Goal: Information Seeking & Learning: Compare options

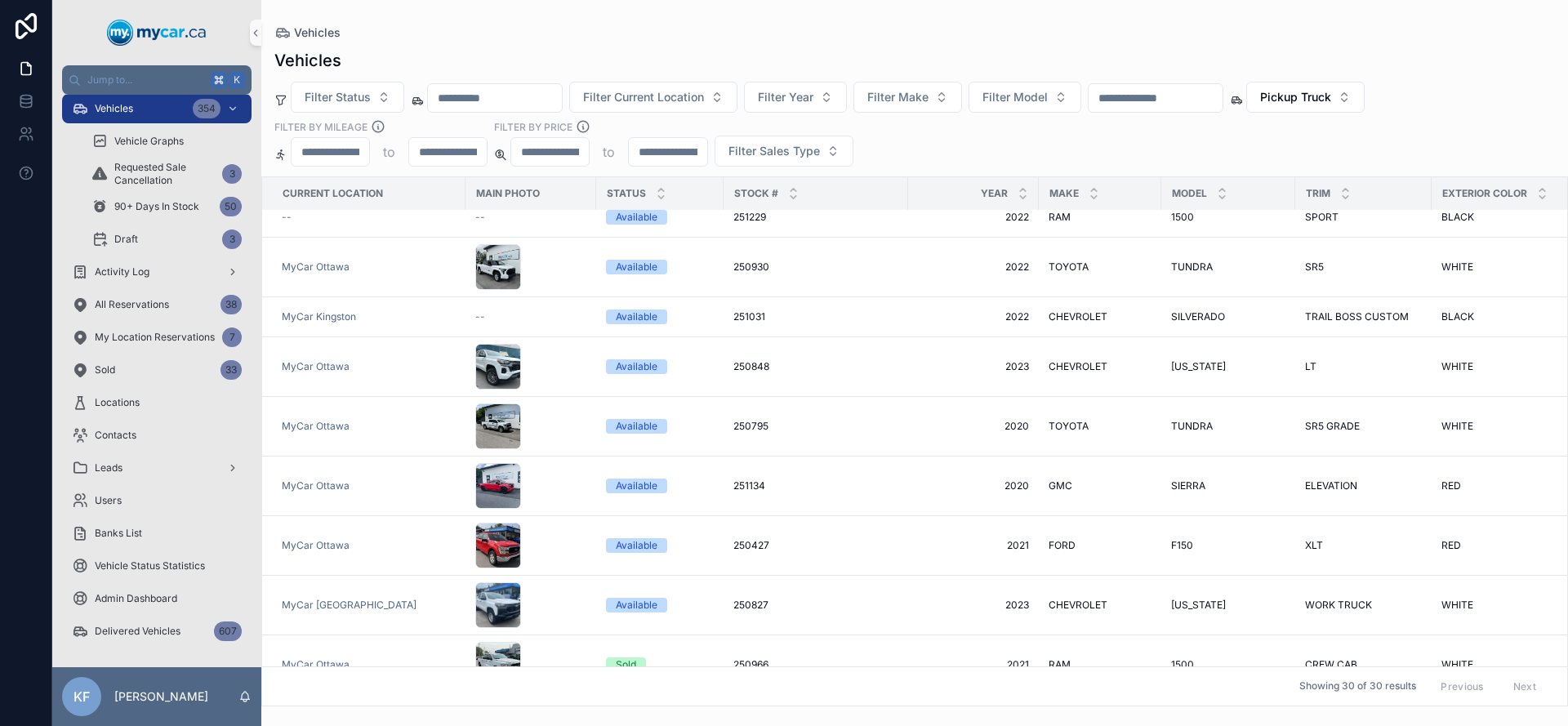
scroll to position [273, 0]
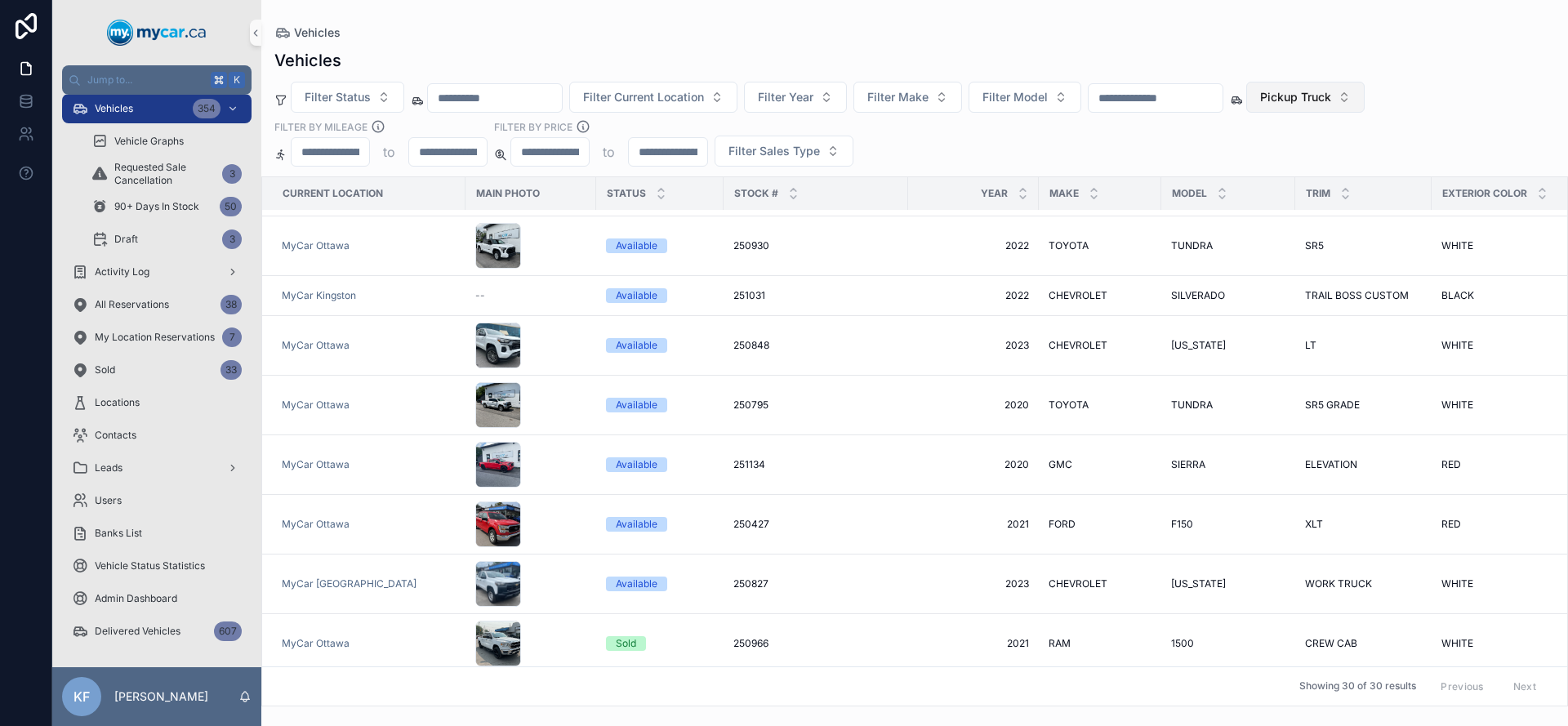
click at [1331, 102] on span "Pickup Truck" at bounding box center [1296, 97] width 71 height 16
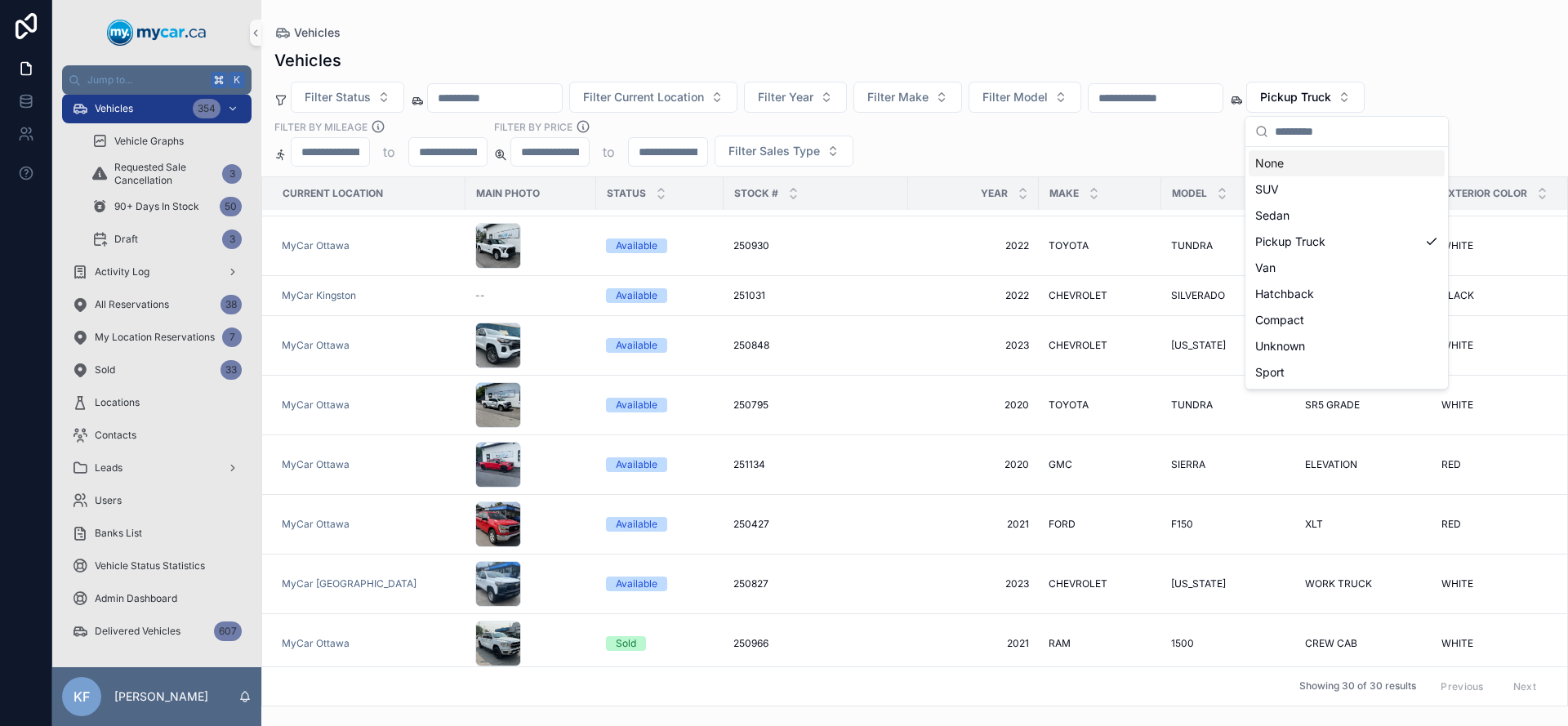
click at [1291, 165] on div "None" at bounding box center [1347, 163] width 196 height 26
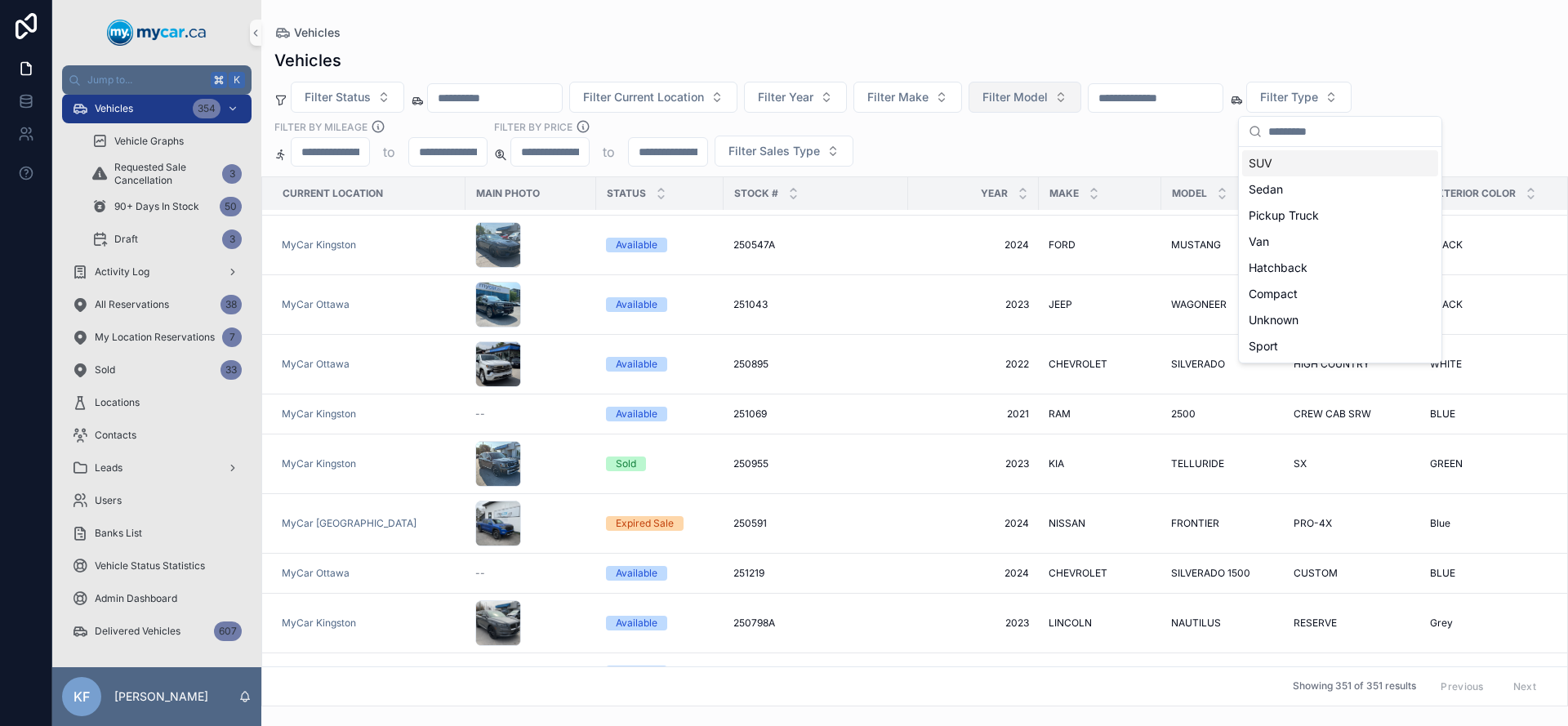
scroll to position [366, 0]
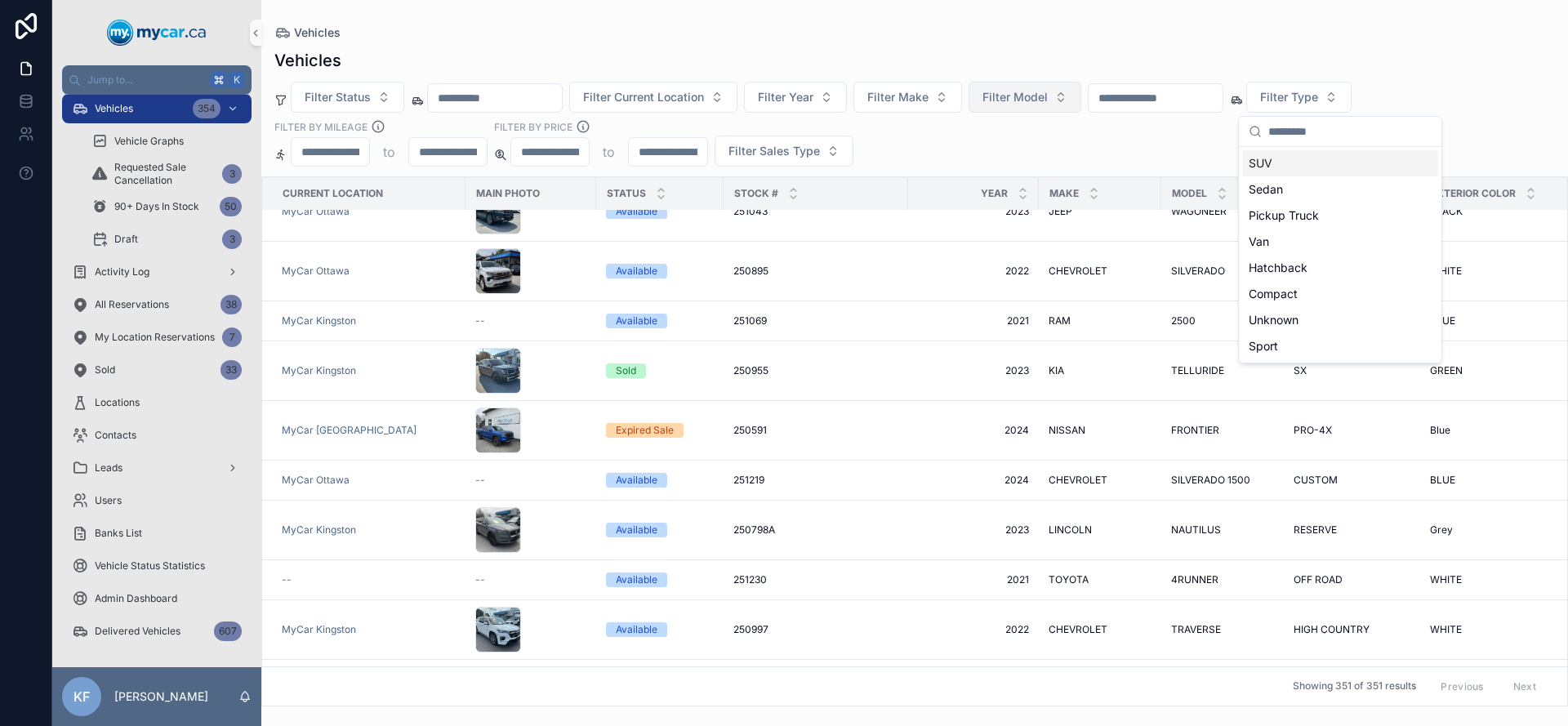
click at [1021, 94] on span "Filter Model" at bounding box center [1015, 97] width 65 height 16
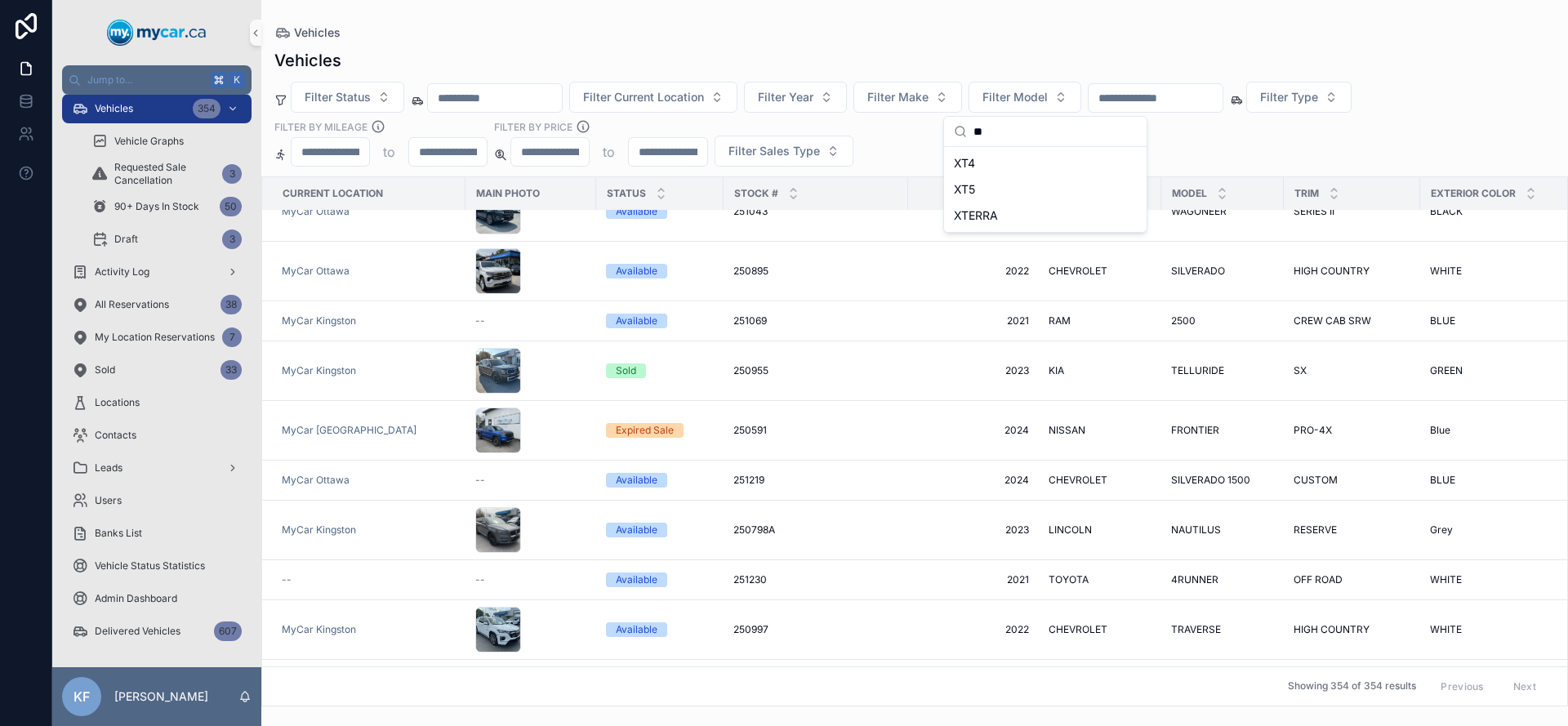
type input "**"
click at [989, 154] on div "XT4" at bounding box center [1044, 163] width 196 height 26
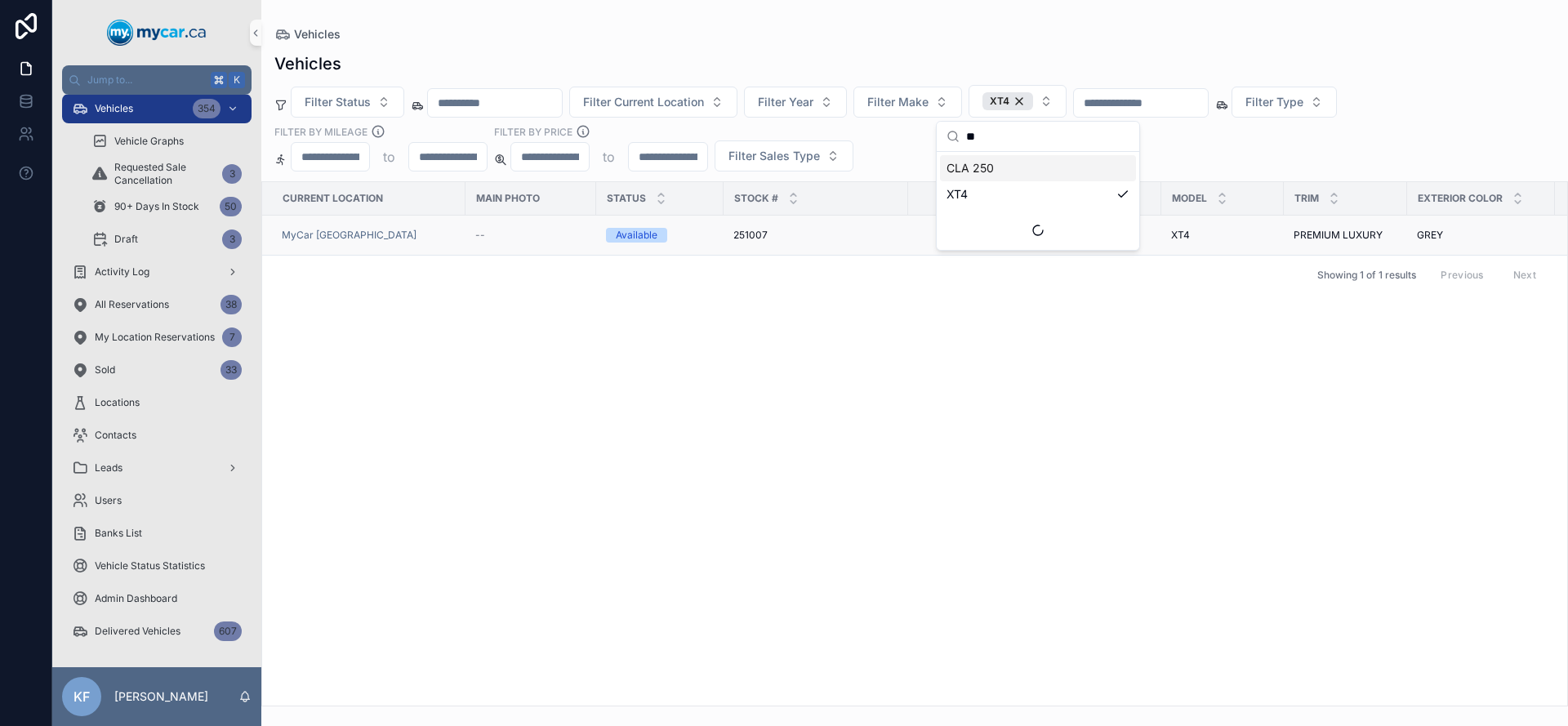
click at [683, 228] on div "Available" at bounding box center [659, 235] width 108 height 14
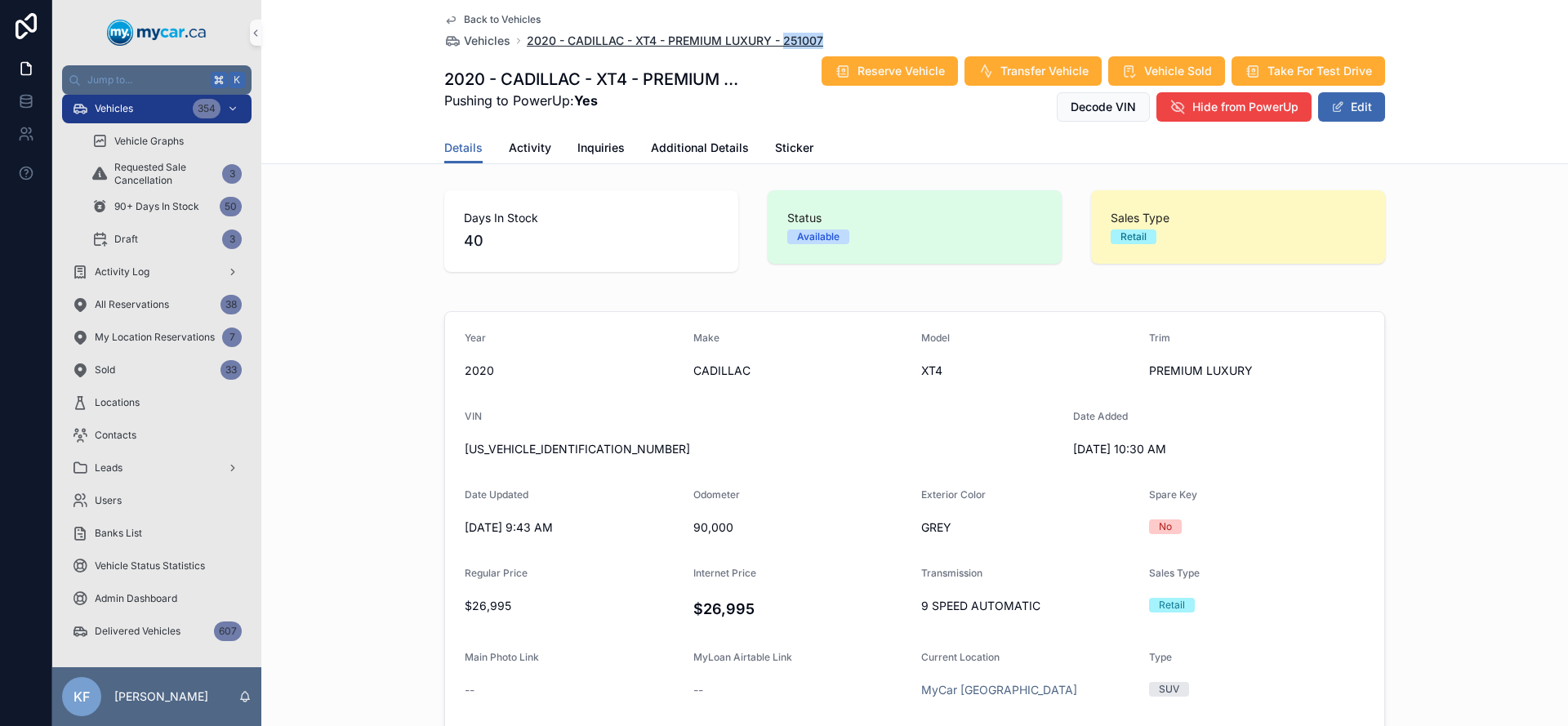
drag, startPoint x: 861, startPoint y: 42, endPoint x: 776, endPoint y: 45, distance: 85.1
click at [776, 45] on div "Back to Vehicles Vehicles 2020 - CADILLAC - XT4 - PREMIUM LUXURY - 251007" at bounding box center [915, 31] width 941 height 36
copy span "251007"
click at [169, 111] on div "Vehicles 354" at bounding box center [157, 109] width 170 height 26
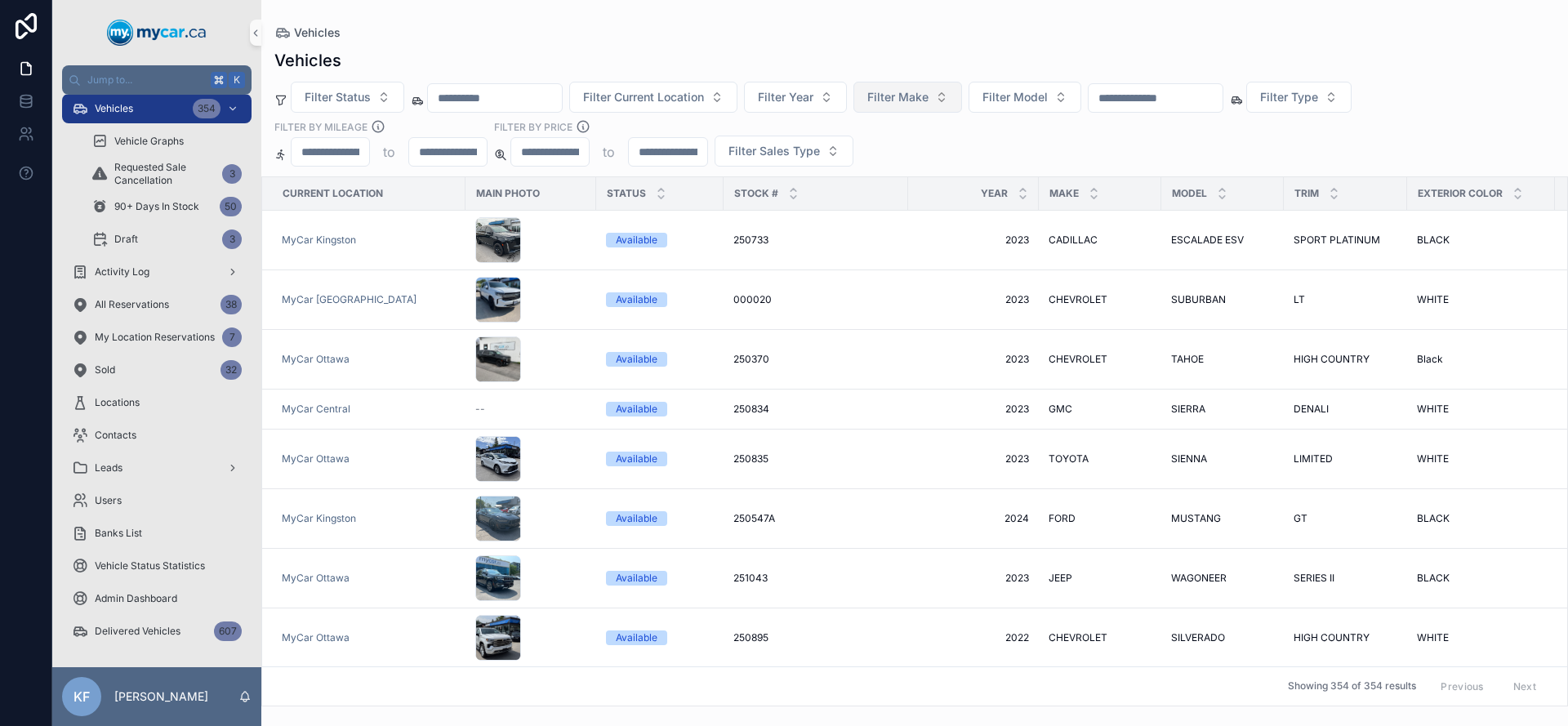
click at [904, 103] on span "Filter Make" at bounding box center [898, 97] width 61 height 16
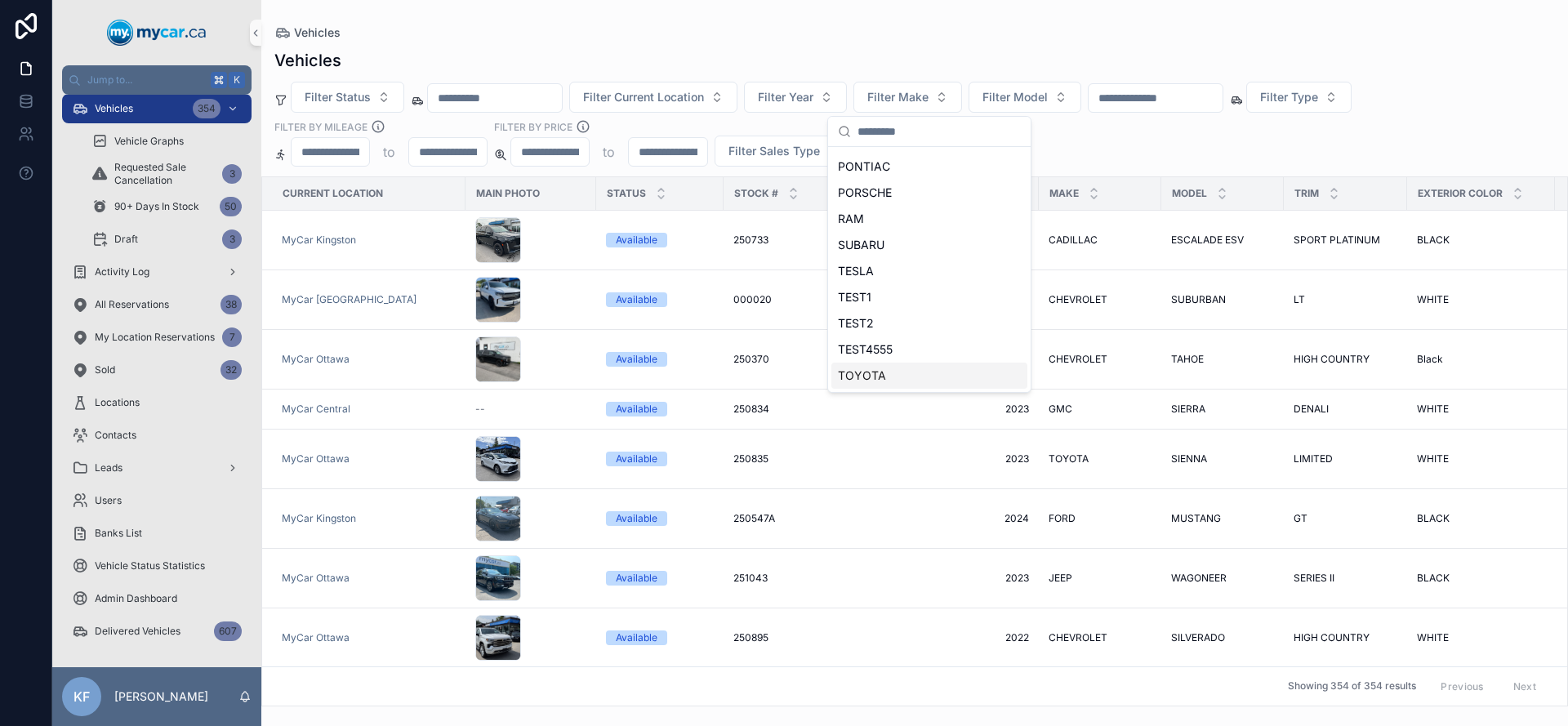
click at [893, 366] on div "TOYOTA" at bounding box center [929, 375] width 196 height 26
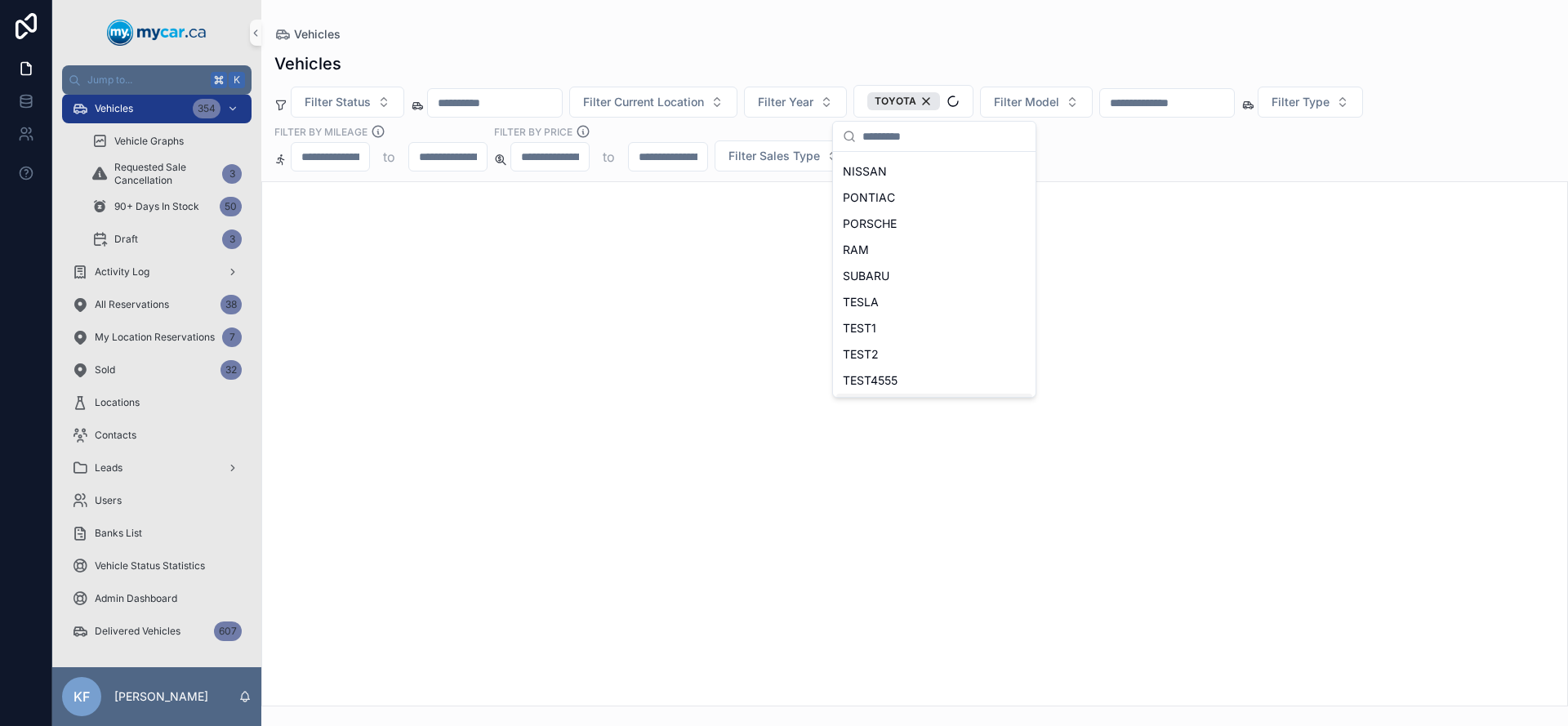
scroll to position [754, 0]
click at [817, 49] on div "Vehicles Filter Status Filter Current Location Filter Year TOYOTA Filter Model …" at bounding box center [915, 374] width 1307 height 664
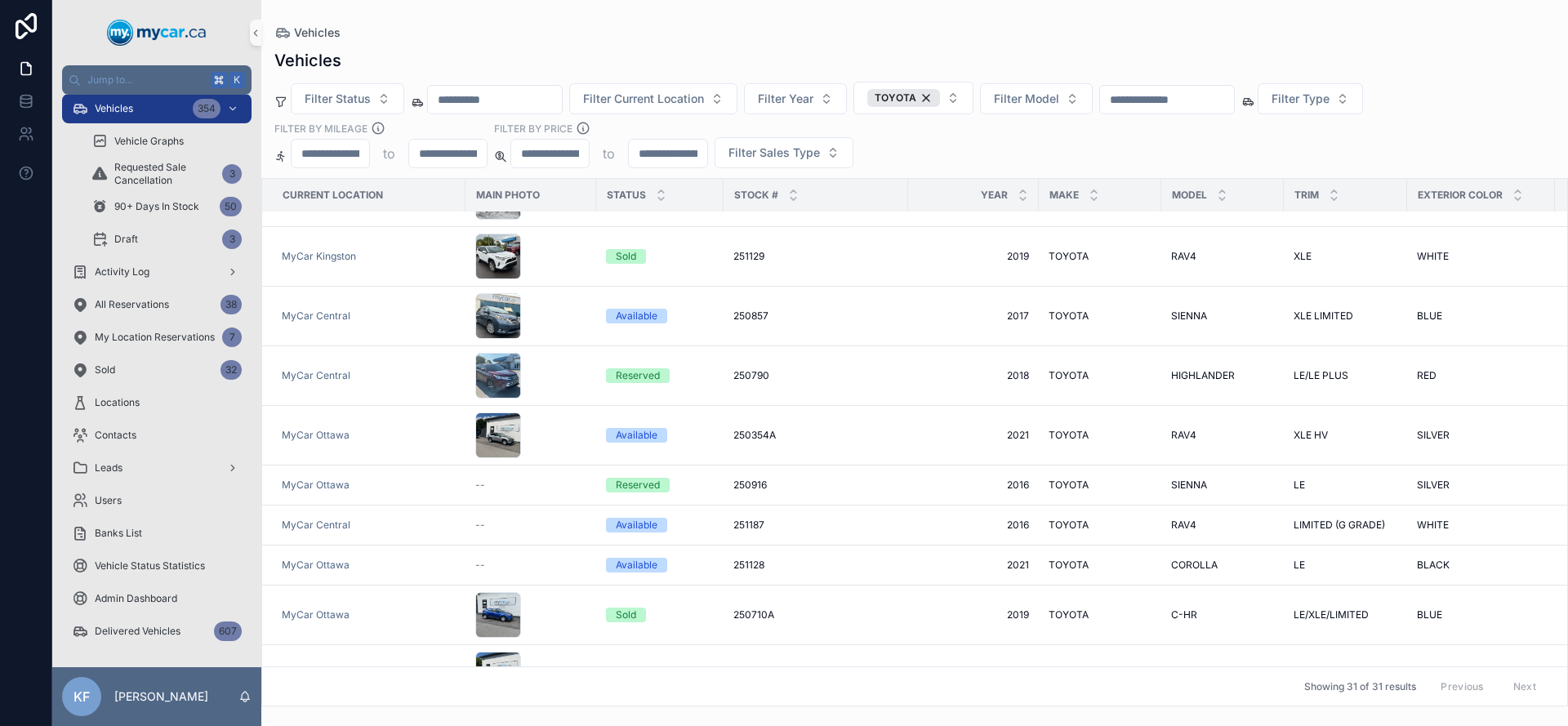
scroll to position [970, 0]
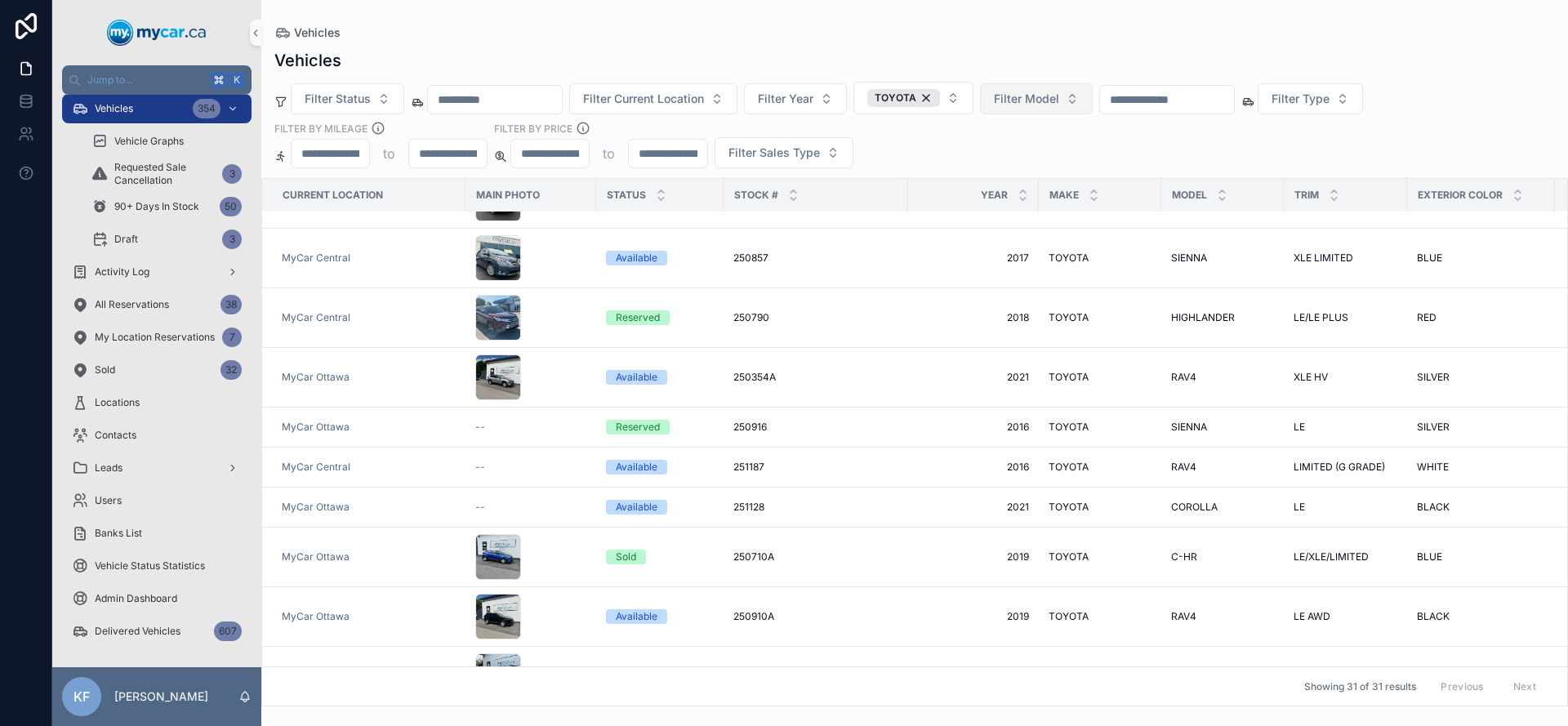
click at [1056, 104] on span "Filter Model" at bounding box center [1026, 98] width 65 height 16
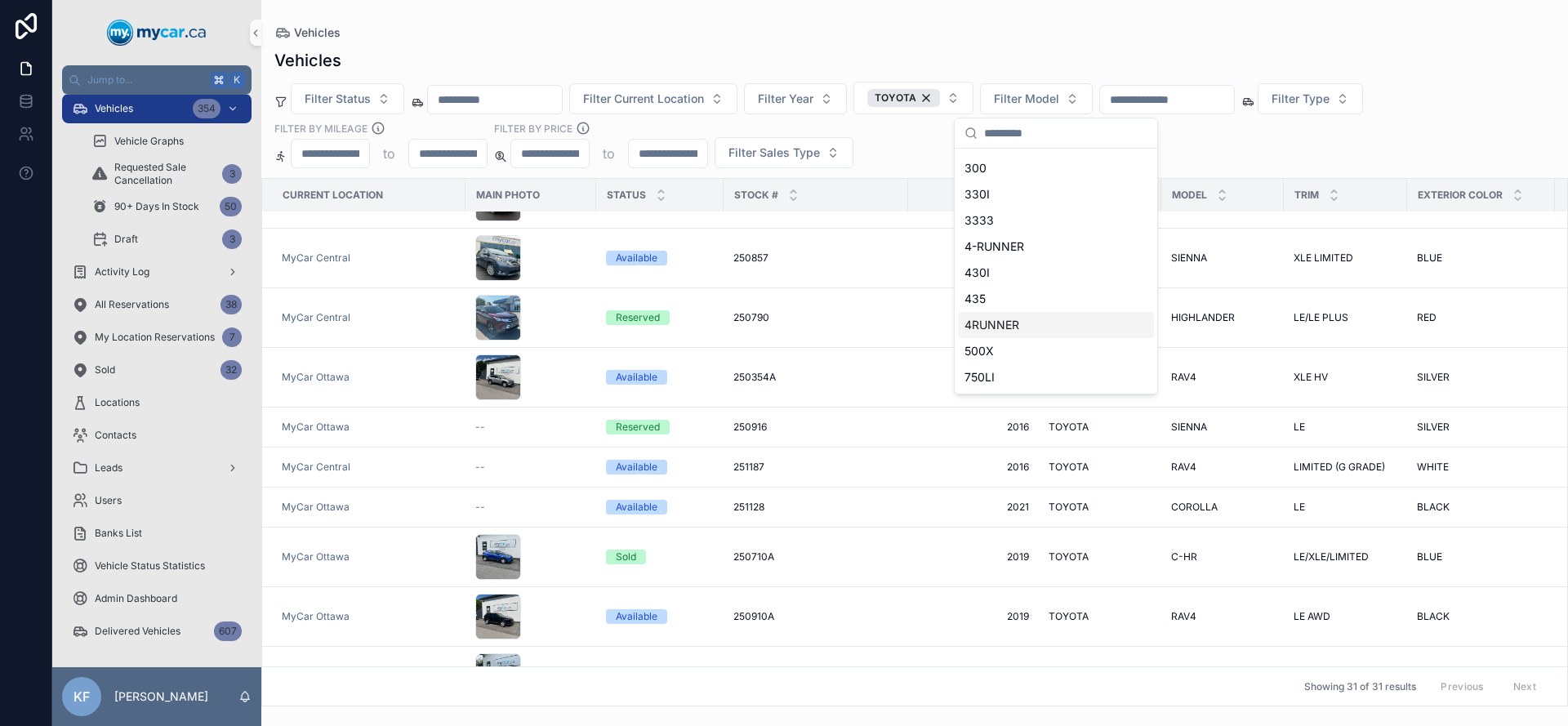
click at [1020, 324] on div "4RUNNER" at bounding box center [1056, 325] width 196 height 26
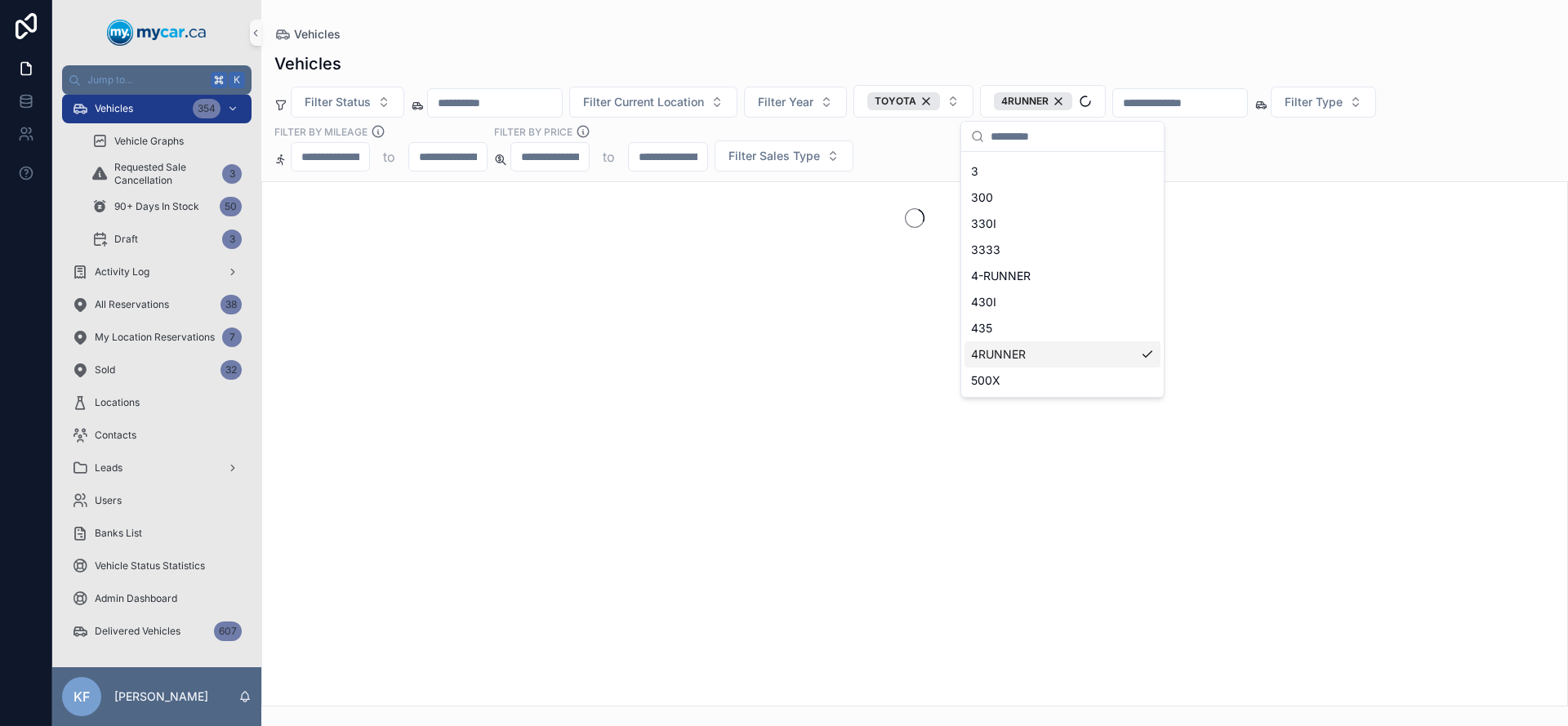
scroll to position [180, 0]
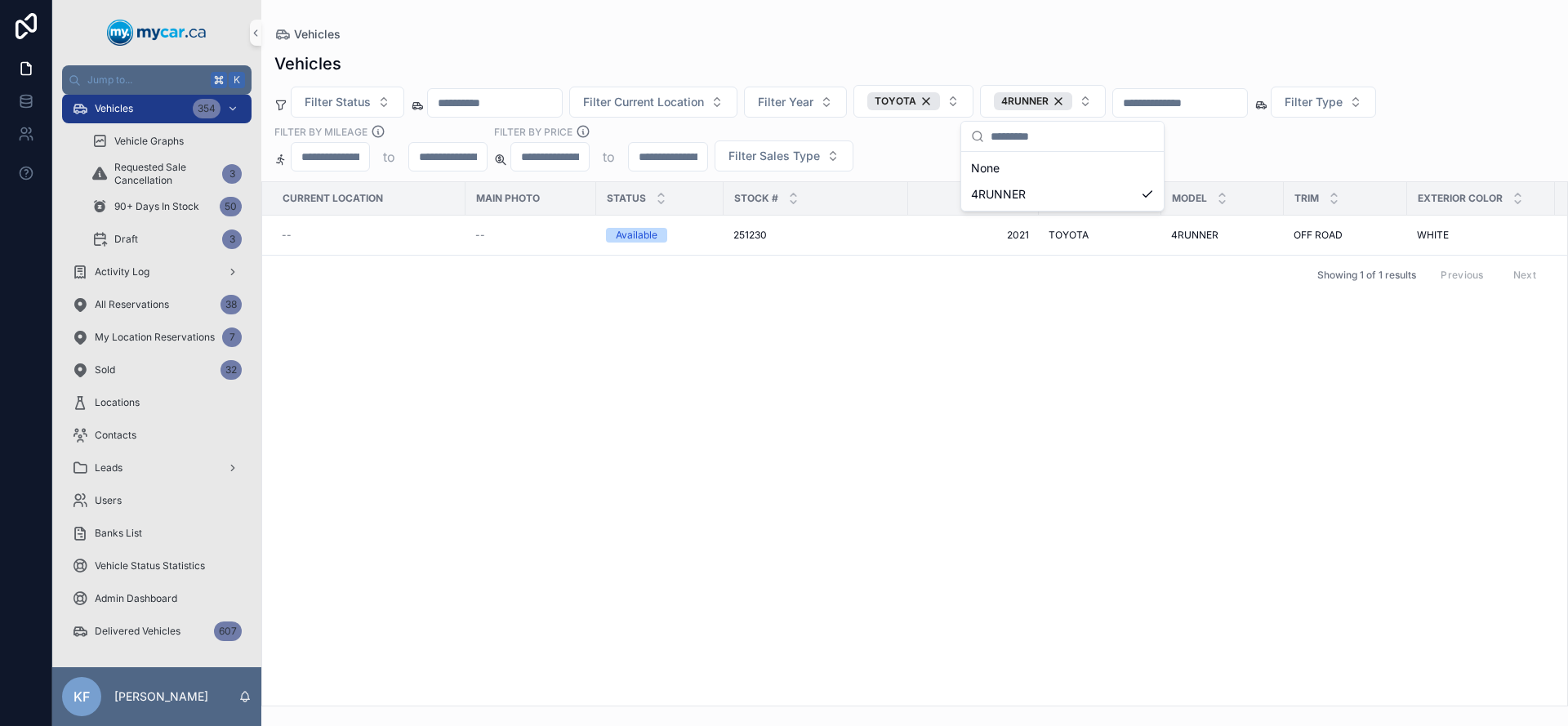
click at [871, 48] on div "Vehicles Filter Status Filter Current Location Filter Year TOYOTA 4RUNNER Filte…" at bounding box center [915, 374] width 1307 height 664
click at [1072, 97] on div "4RUNNER" at bounding box center [1033, 101] width 78 height 18
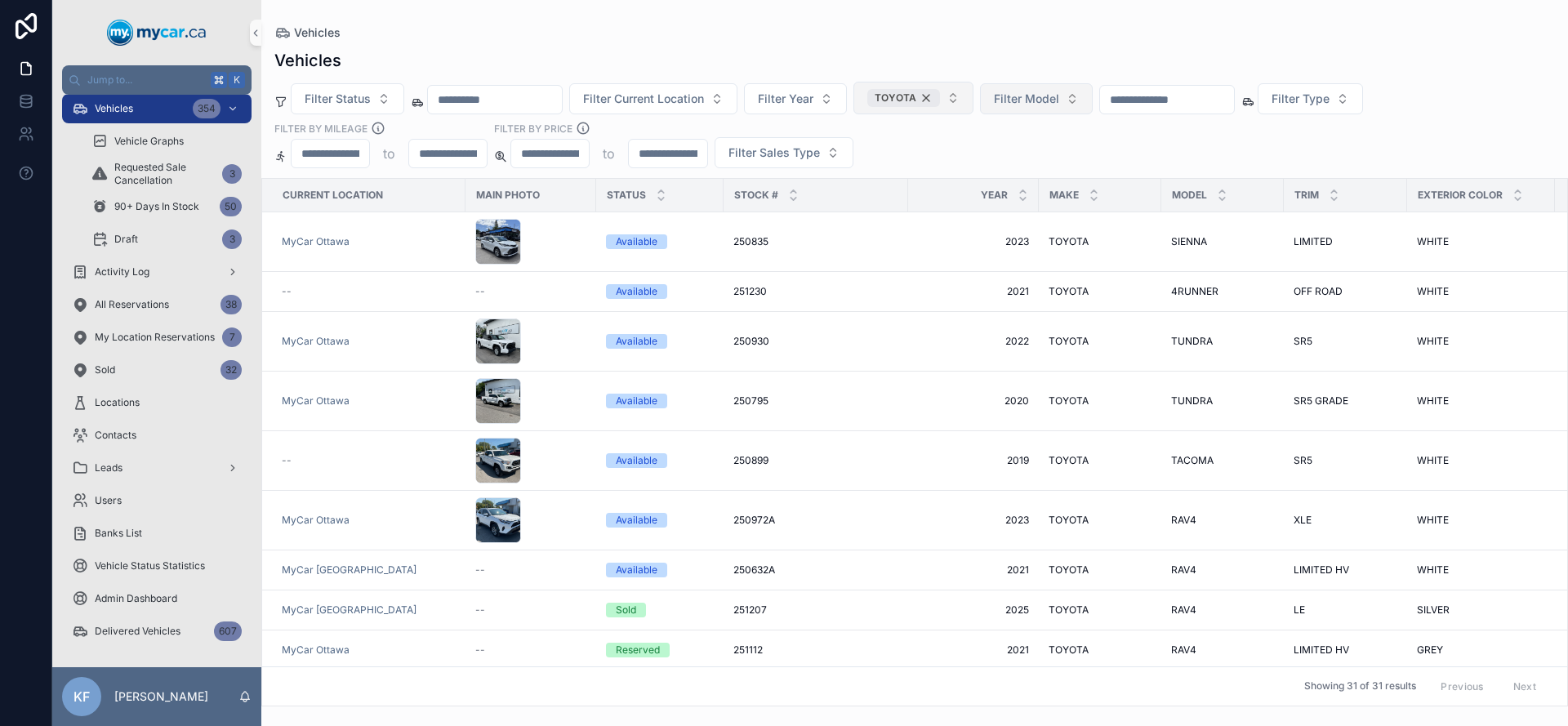
click at [940, 96] on div "TOYOTA" at bounding box center [904, 98] width 73 height 18
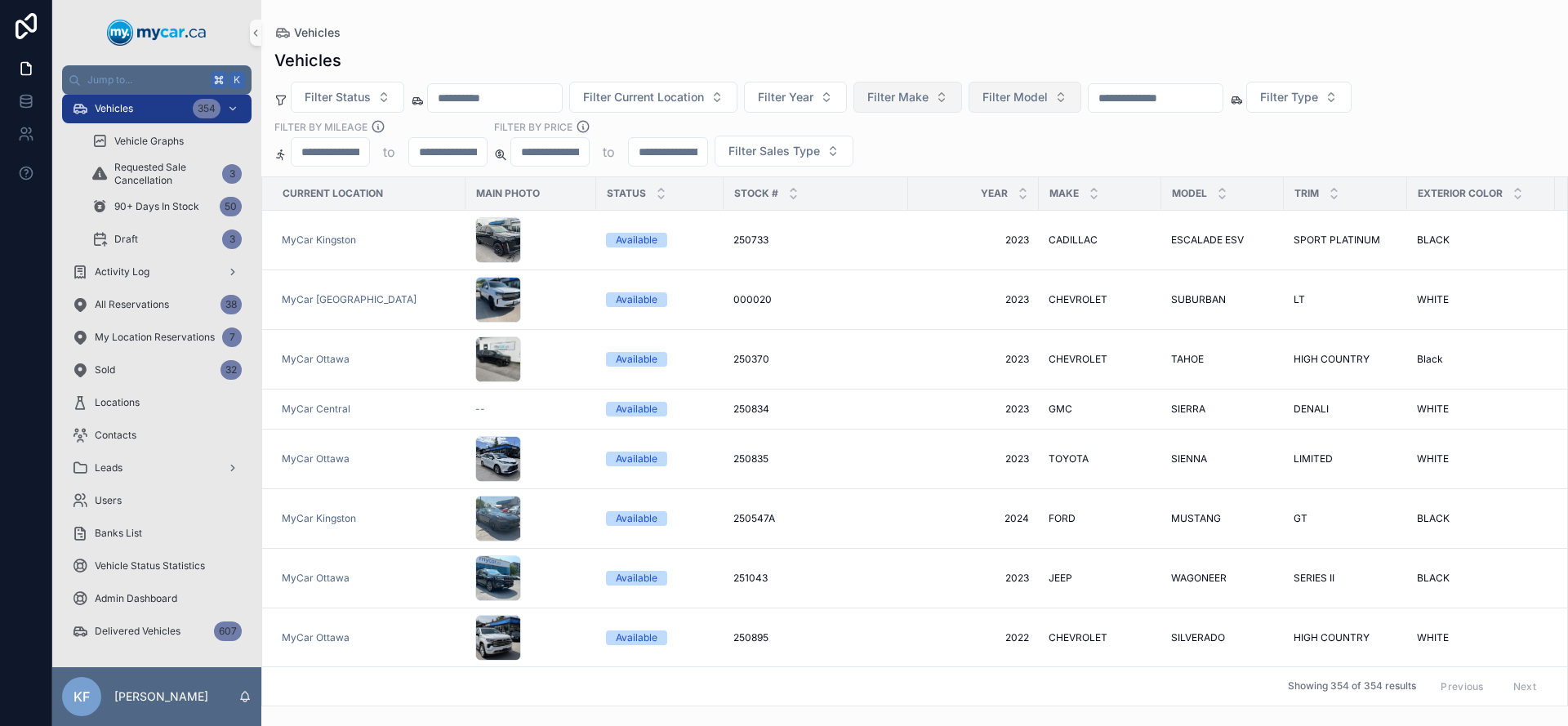
click at [1156, 98] on input "scrollable content" at bounding box center [1156, 98] width 134 height 23
type input "******"
